Goal: Navigation & Orientation: Find specific page/section

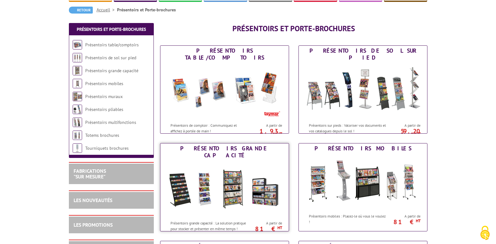
click at [231, 182] on img at bounding box center [225, 188] width 116 height 57
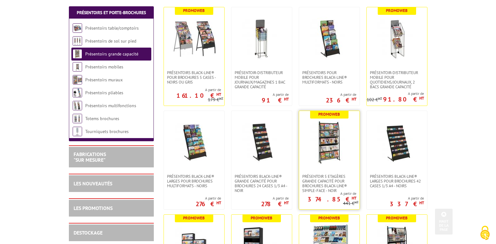
scroll to position [154, 0]
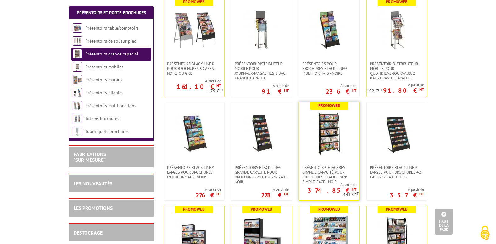
click at [331, 146] on img at bounding box center [330, 133] width 44 height 44
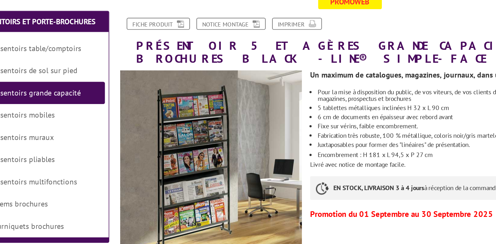
scroll to position [82, 0]
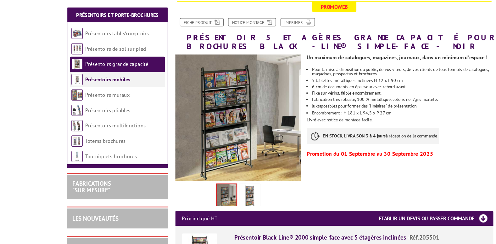
click at [103, 68] on link "Présentoirs mobiles" at bounding box center [103, 67] width 38 height 6
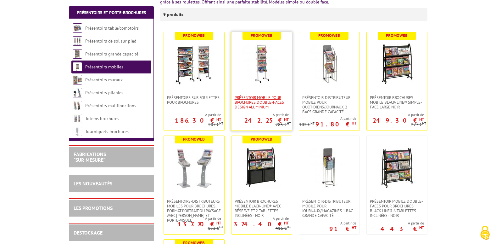
scroll to position [111, 0]
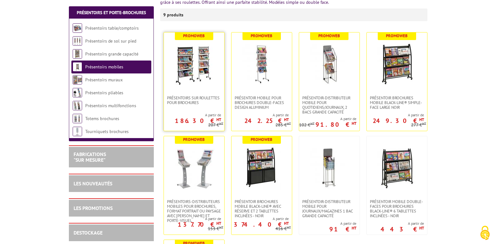
click at [186, 65] on img at bounding box center [194, 64] width 44 height 44
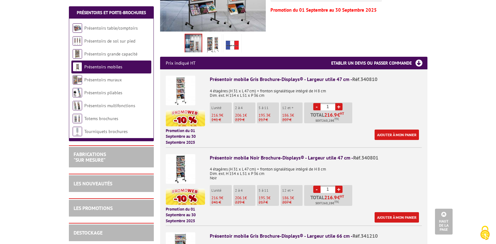
scroll to position [194, 0]
